Goal: Task Accomplishment & Management: Manage account settings

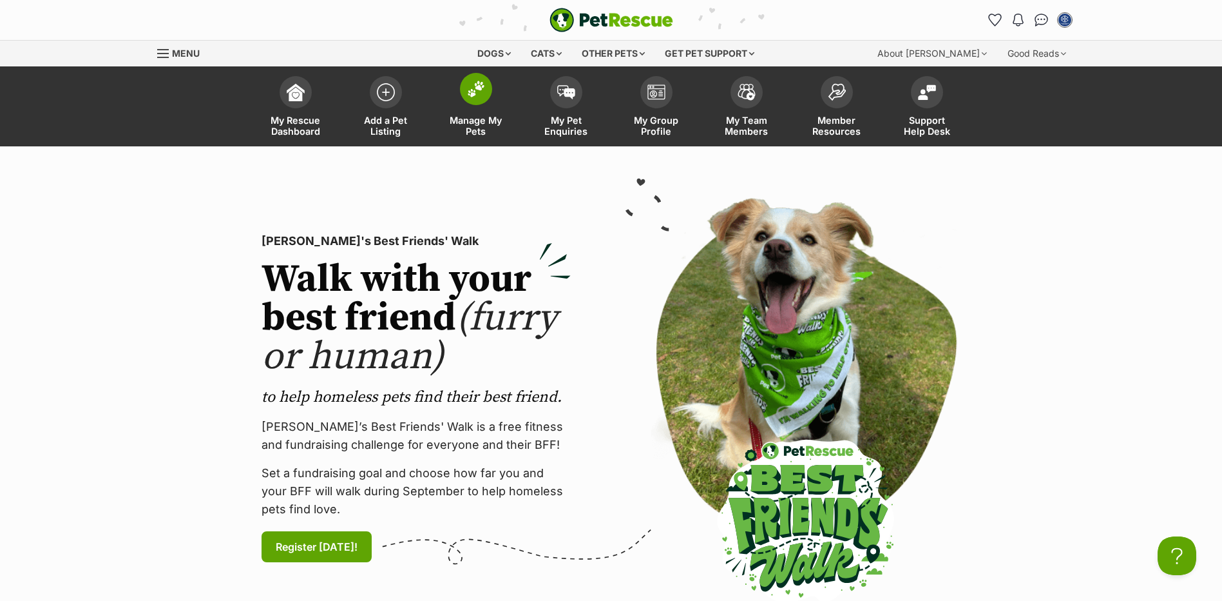
click at [485, 103] on link "Manage My Pets" at bounding box center [476, 108] width 90 height 77
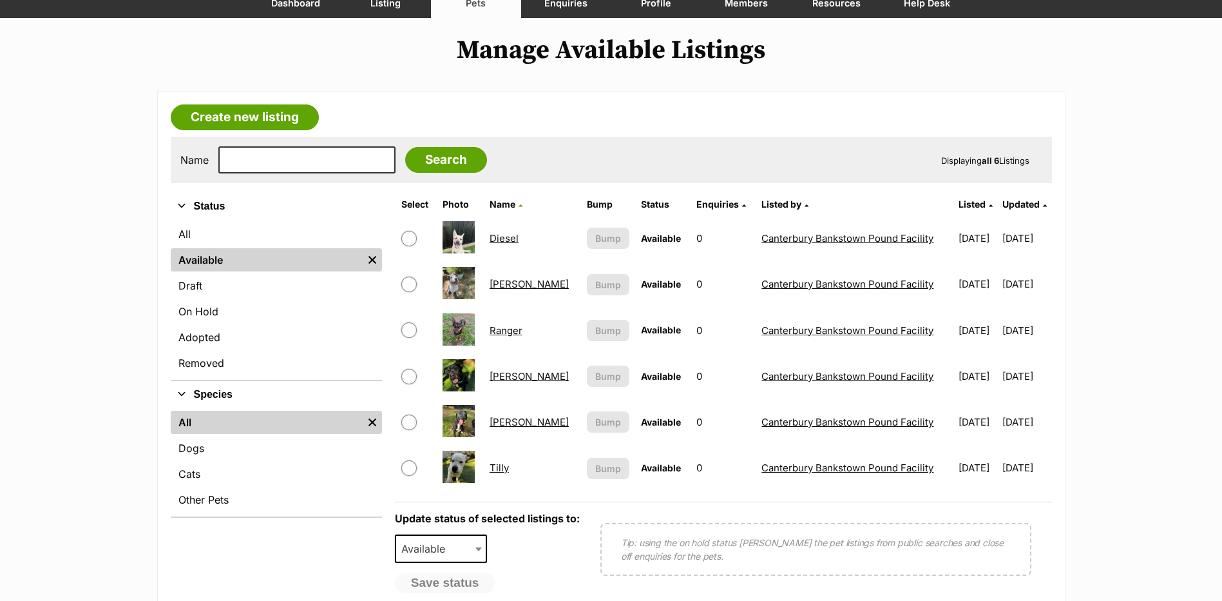
scroll to position [129, 0]
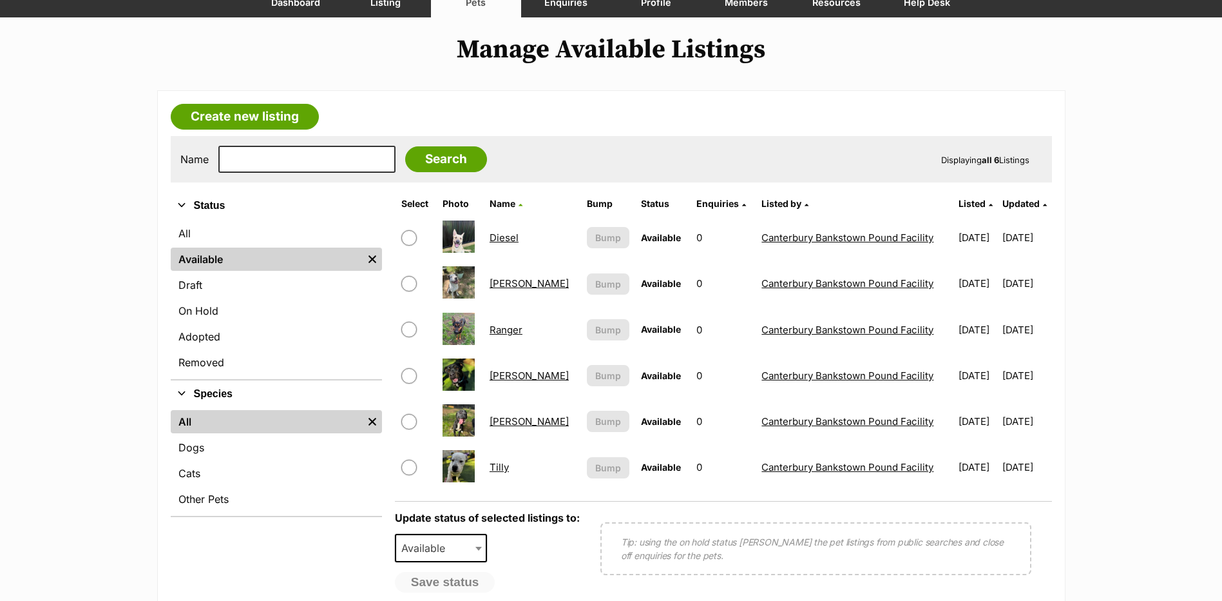
click at [512, 331] on link "Ranger" at bounding box center [506, 329] width 33 height 12
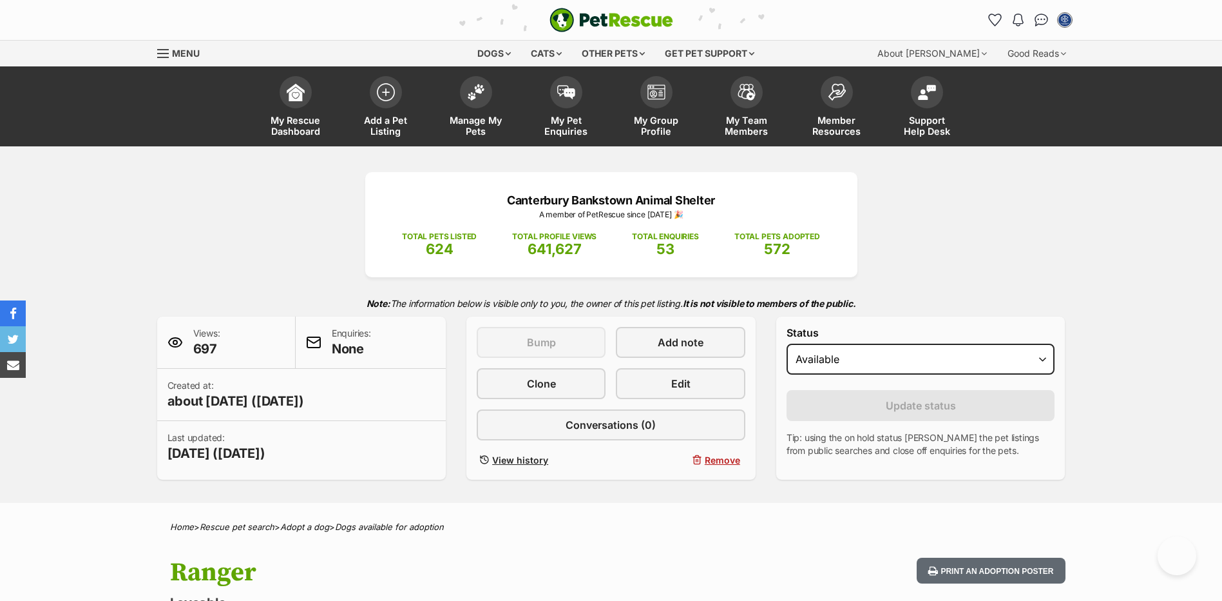
select select "rehomed"
click at [787, 343] on select "Draft Available On hold Adopted" at bounding box center [921, 358] width 269 height 31
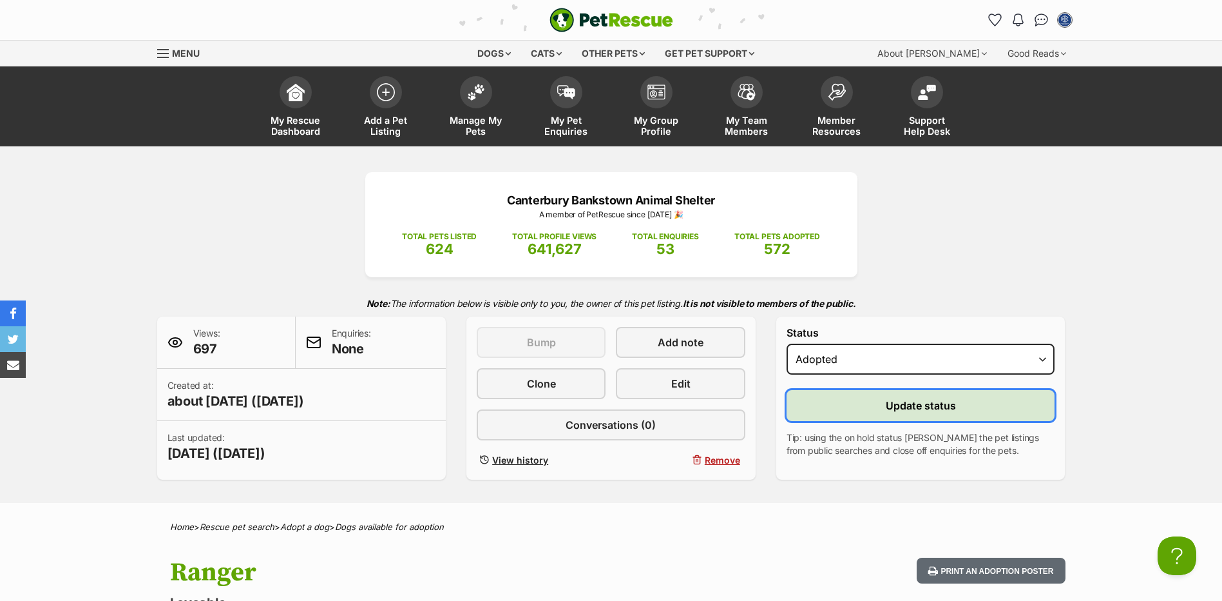
click at [855, 402] on button "Update status" at bounding box center [921, 405] width 269 height 31
click at [843, 409] on button "Update status" at bounding box center [921, 405] width 269 height 31
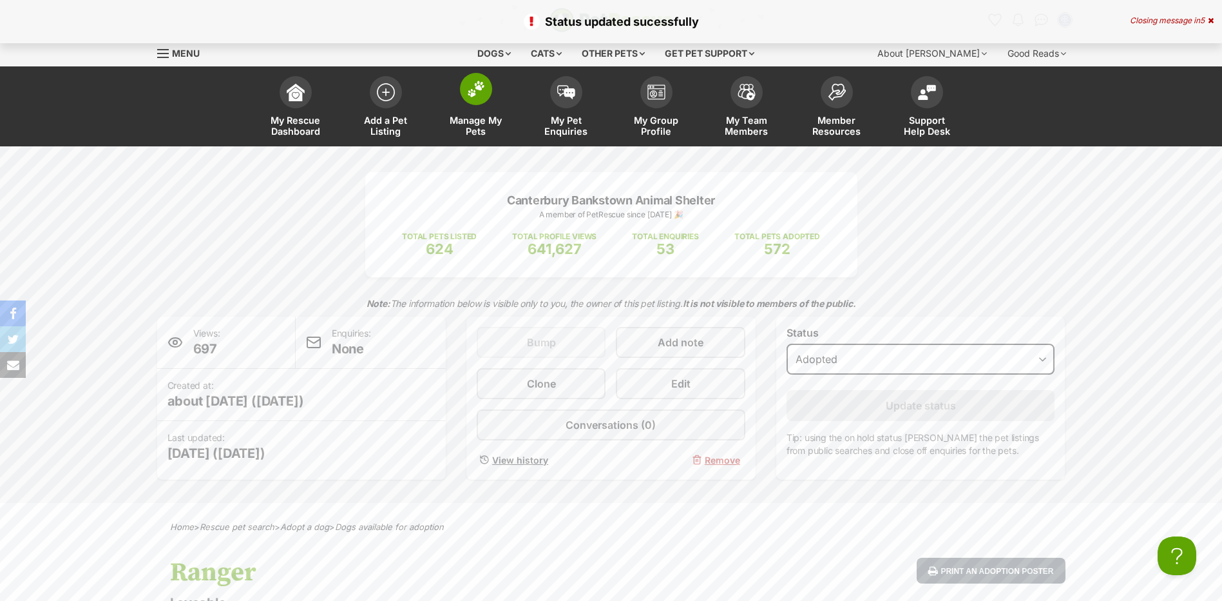
click at [485, 95] on span at bounding box center [476, 89] width 32 height 32
